Goal: Navigation & Orientation: Find specific page/section

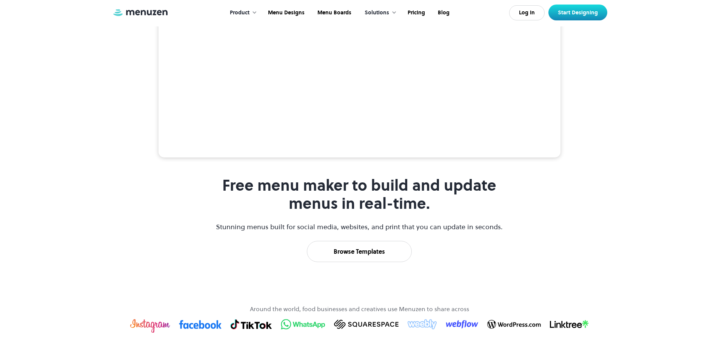
scroll to position [377, 0]
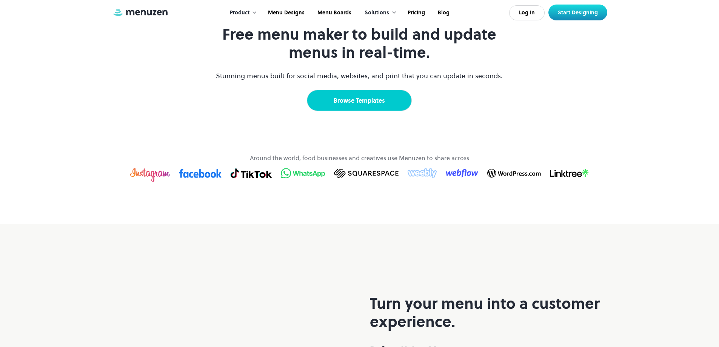
click at [372, 111] on link "Browse Templates" at bounding box center [359, 100] width 105 height 21
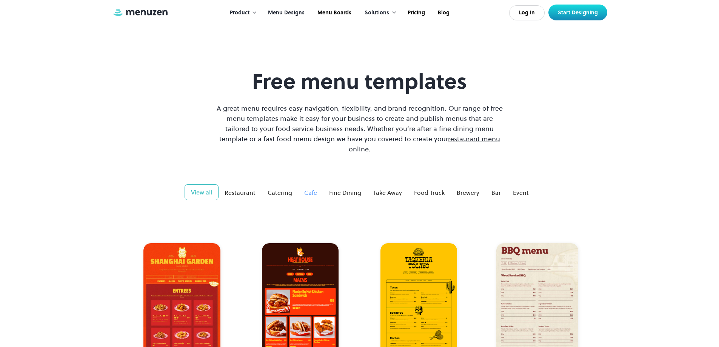
click at [311, 188] on div "Cafe" at bounding box center [310, 192] width 13 height 9
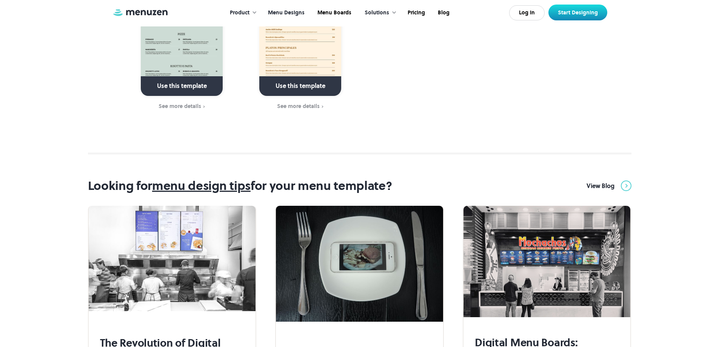
scroll to position [1961, 0]
